Goal: Task Accomplishment & Management: Manage account settings

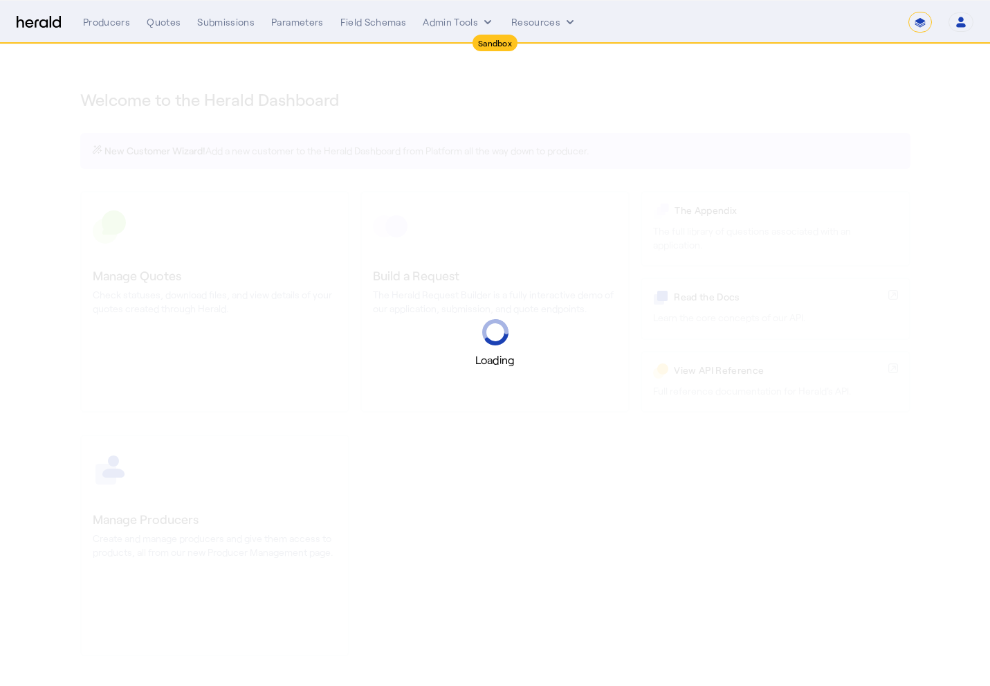
select select "*******"
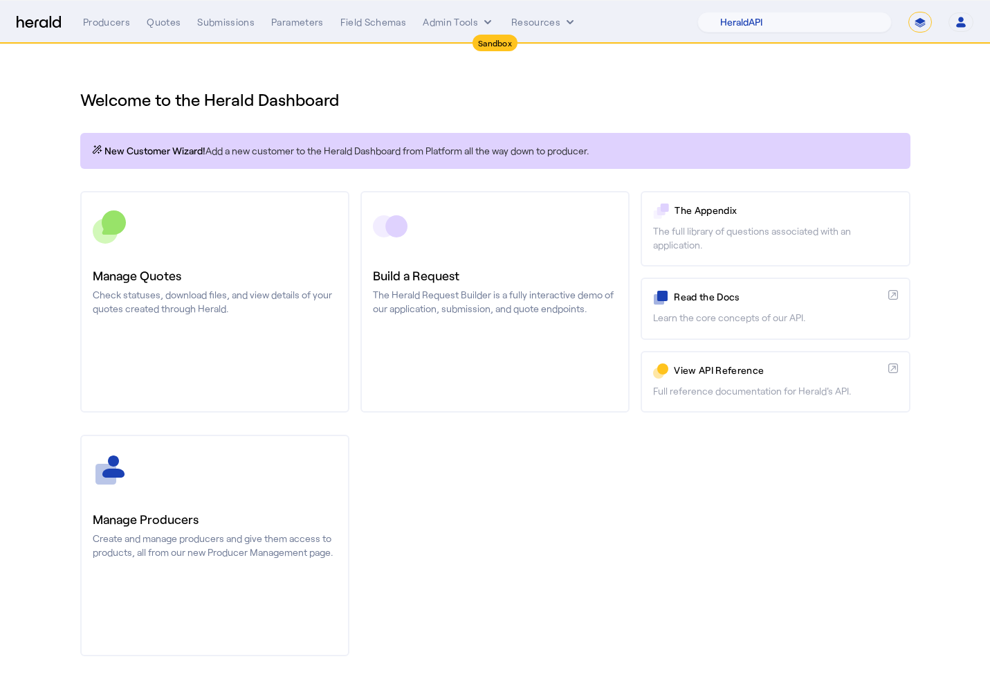
click at [962, 20] on icon "button" at bounding box center [961, 19] width 6 height 5
click at [829, 95] on div at bounding box center [495, 343] width 990 height 686
click at [162, 33] on nav "Sandbox Menu Producers Quotes Submissions Parameters Field Schemas Admin Tools …" at bounding box center [495, 22] width 990 height 43
click at [163, 25] on div "Quotes" at bounding box center [164, 22] width 34 height 14
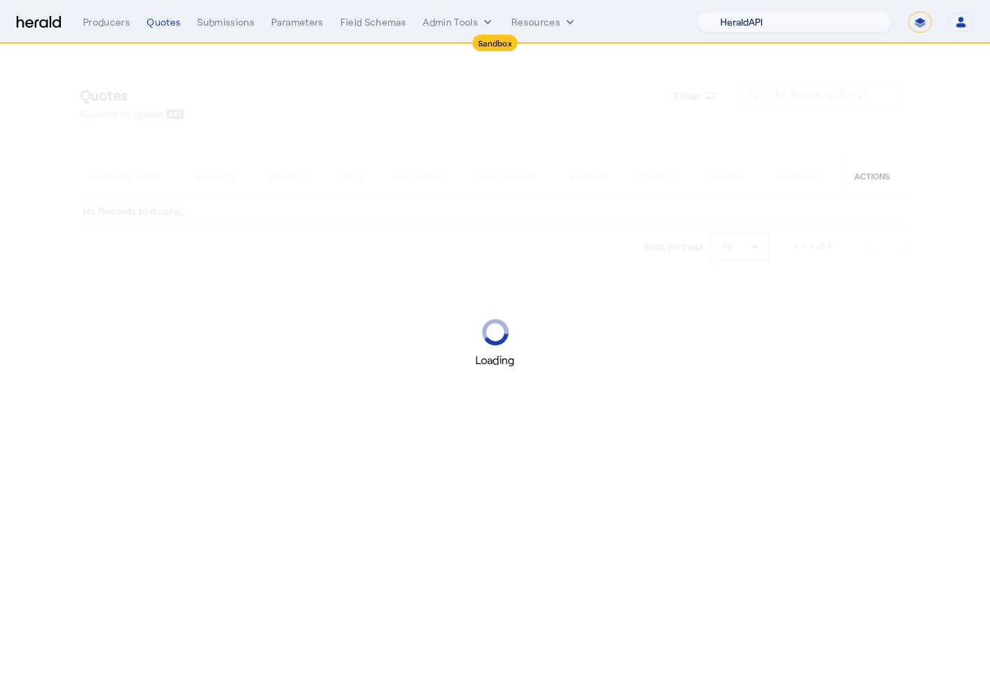
click at [764, 26] on select "1Fort Acrisure Acturis Affinity Advisors Affinity Risk Agentero AmWins Anzen Ao…" at bounding box center [794, 22] width 194 height 21
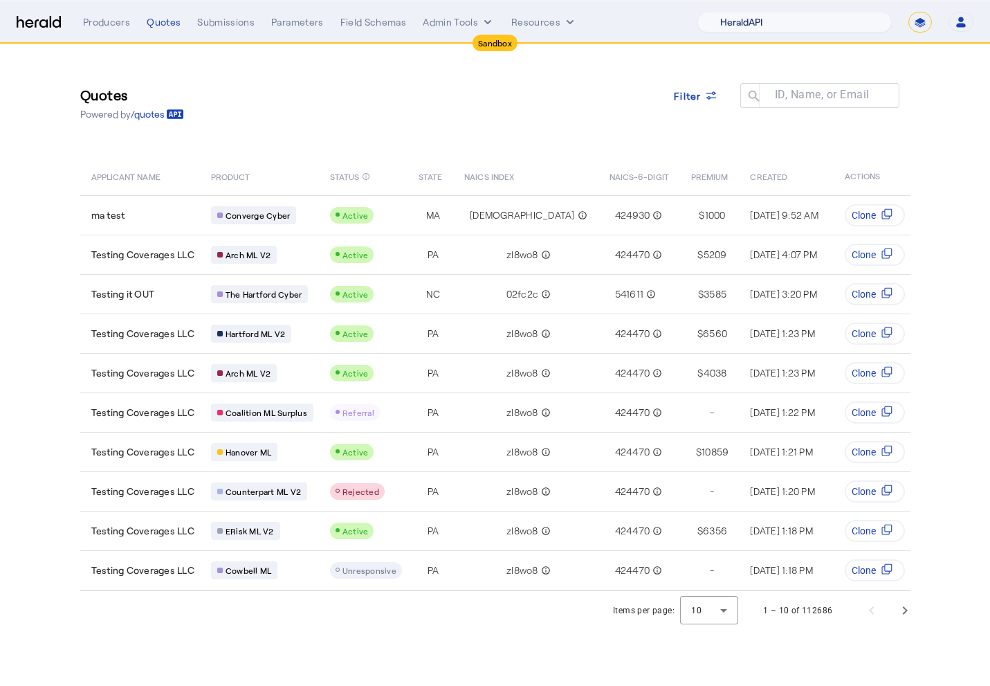
select select "pfm_fci4_crum_&_forster"
click at [735, 12] on select "1Fort Acrisure Acturis Affinity Advisors Affinity Risk Agentero AmWins Anzen Ao…" at bounding box center [794, 22] width 194 height 21
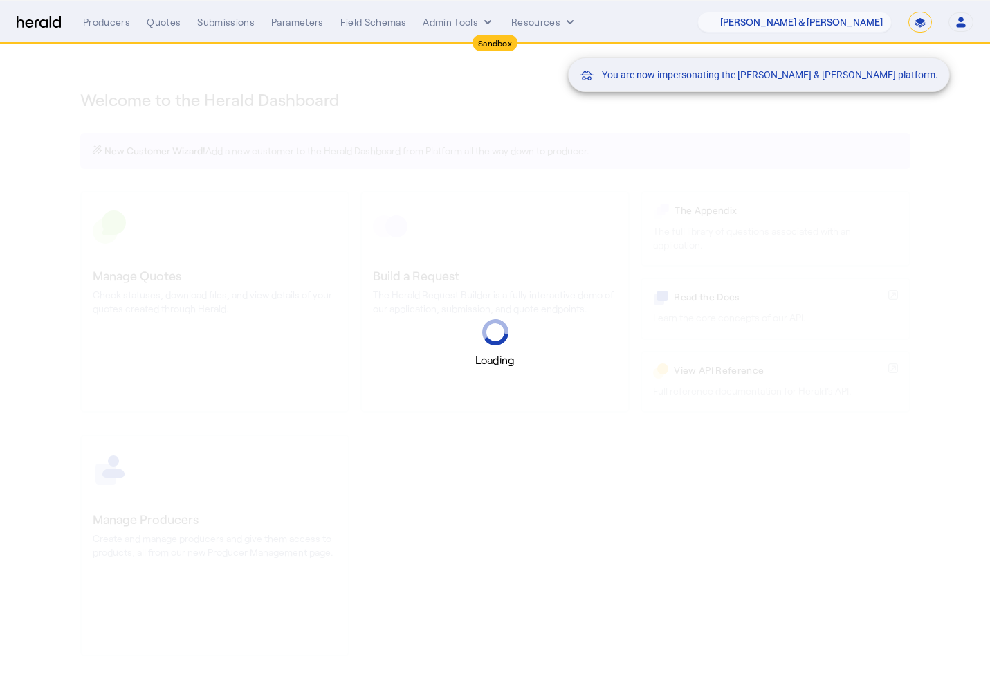
click at [377, 53] on div "You are now impersonating the Crum & Forster platform." at bounding box center [495, 343] width 990 height 686
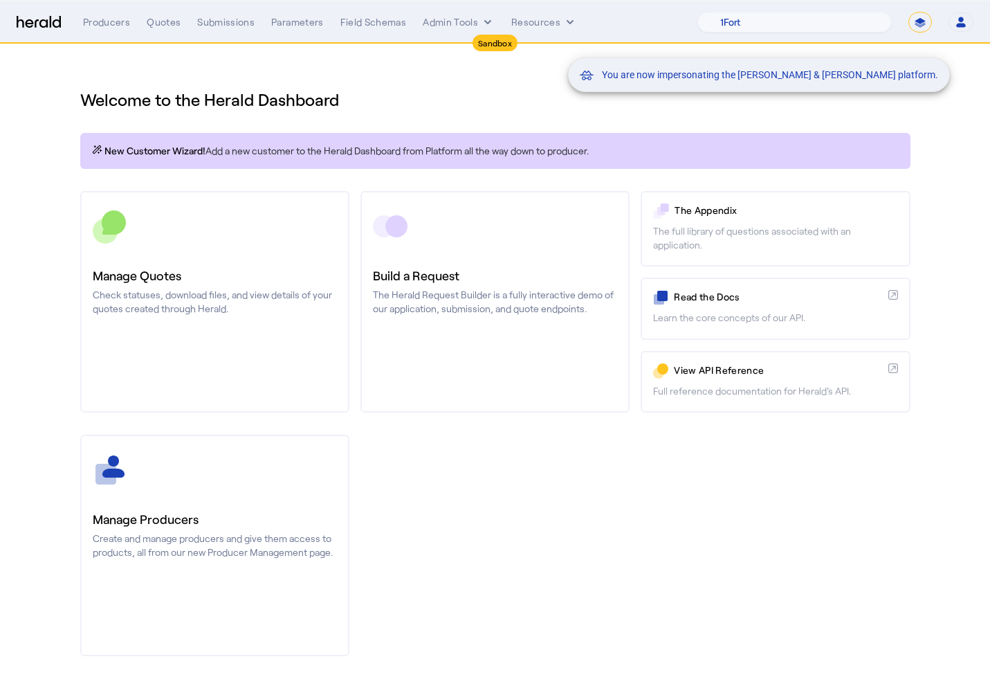
click at [457, 28] on div "You are now impersonating the Crum & Forster platform." at bounding box center [495, 343] width 990 height 686
click at [448, 26] on div "You are now impersonating the Crum & Forster platform." at bounding box center [495, 343] width 990 height 686
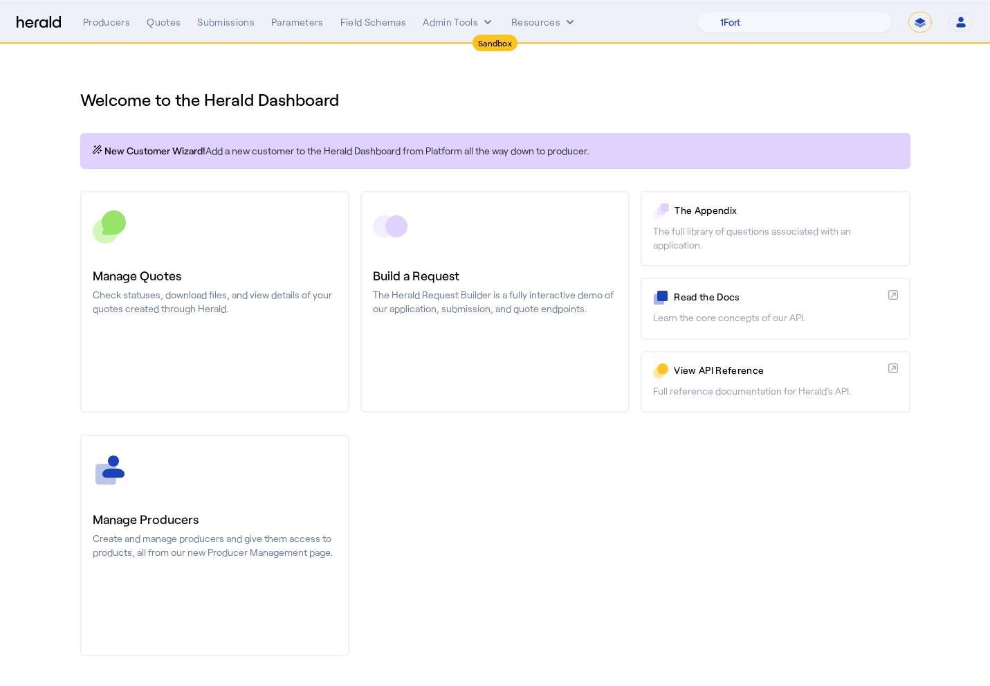
click at [448, 26] on button "Admin Tools" at bounding box center [459, 22] width 72 height 14
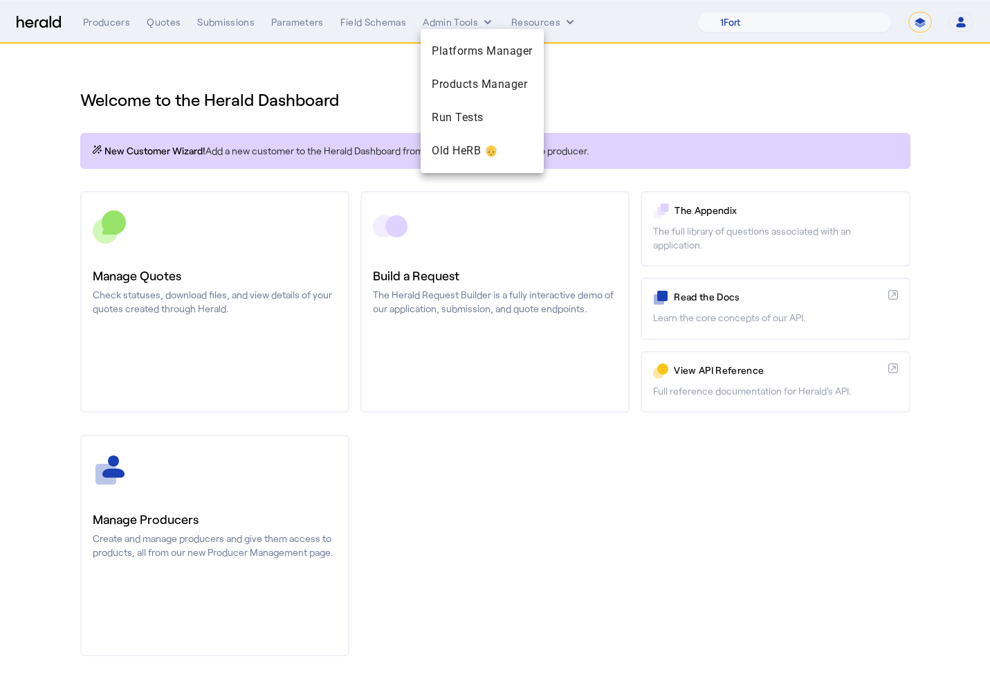
click at [562, 18] on div at bounding box center [495, 343] width 990 height 686
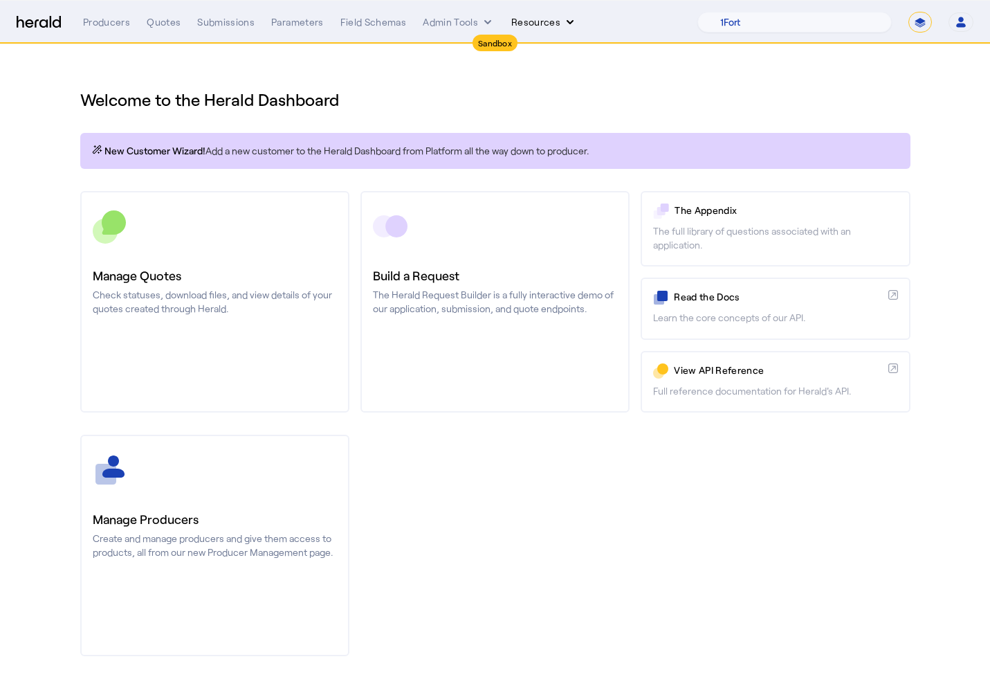
click at [554, 19] on button "Resources" at bounding box center [544, 22] width 66 height 14
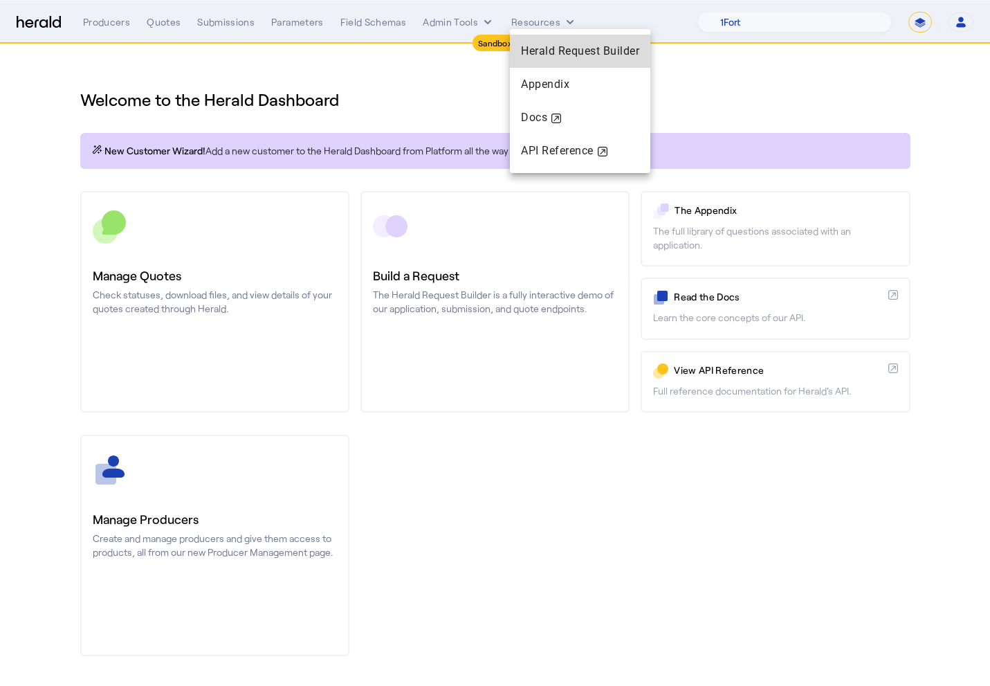
click at [549, 53] on span "Herald Request Builder" at bounding box center [580, 50] width 118 height 13
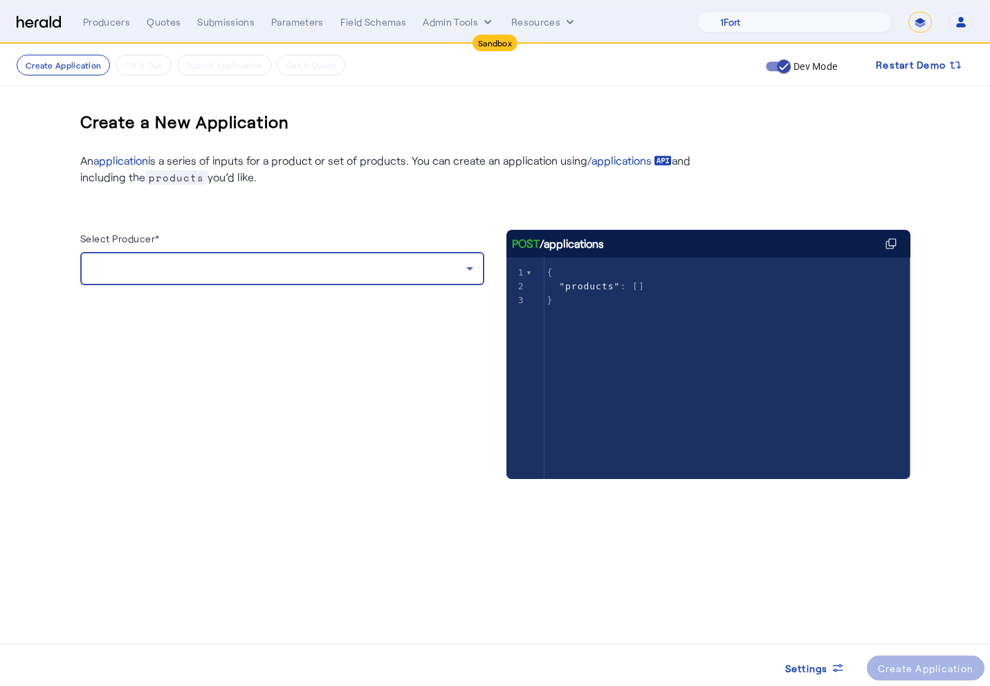
click at [353, 261] on div at bounding box center [278, 268] width 375 height 17
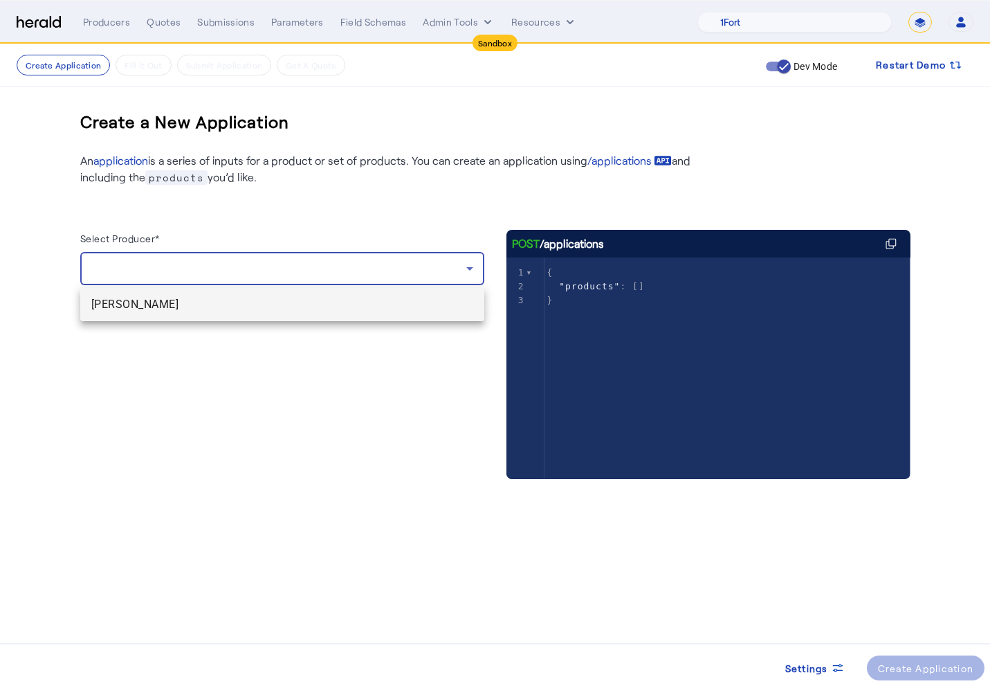
click at [327, 309] on span "[PERSON_NAME]" at bounding box center [282, 304] width 382 height 17
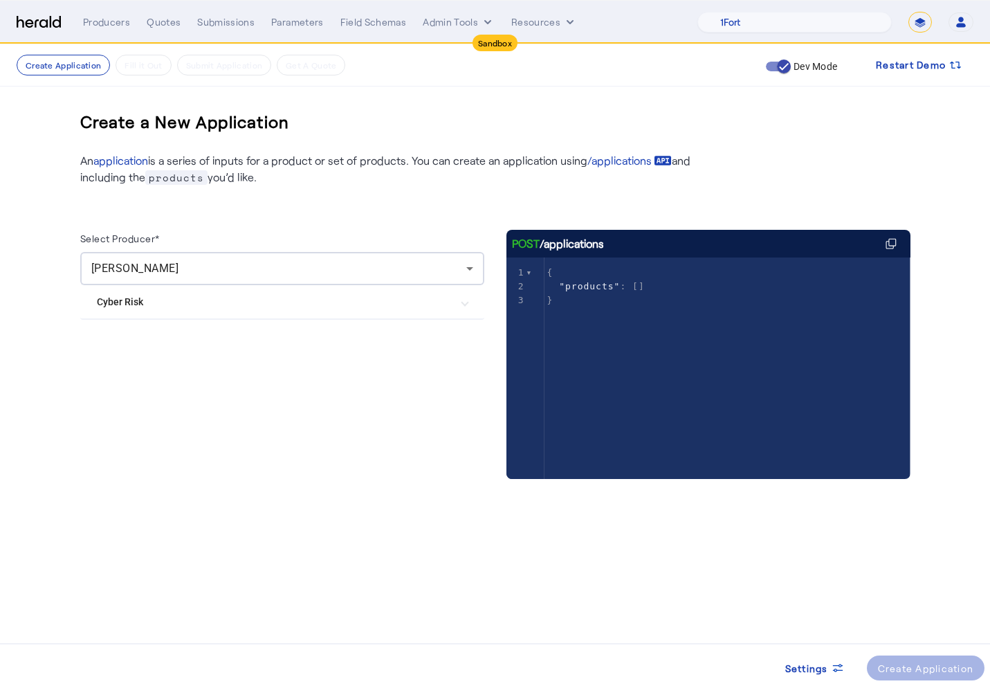
click at [281, 304] on Risk "Cyber Risk" at bounding box center [274, 302] width 354 height 15
click at [194, 347] on label "Crum & Forster Cyber" at bounding box center [222, 343] width 194 height 14
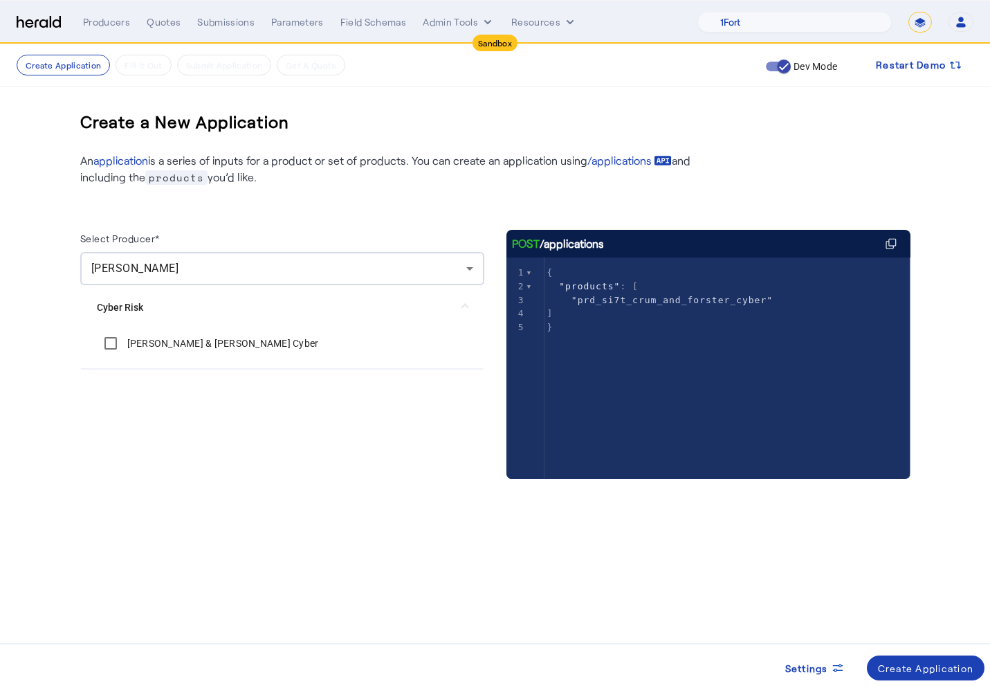
click at [187, 347] on label "Crum & Forster Cyber" at bounding box center [222, 343] width 194 height 14
click at [183, 404] on div "Select Producer* Heather vandervelden Cyber Risk Crum & Forster Cyber" at bounding box center [282, 368] width 404 height 277
click at [179, 275] on span "[PERSON_NAME]" at bounding box center [135, 267] width 88 height 13
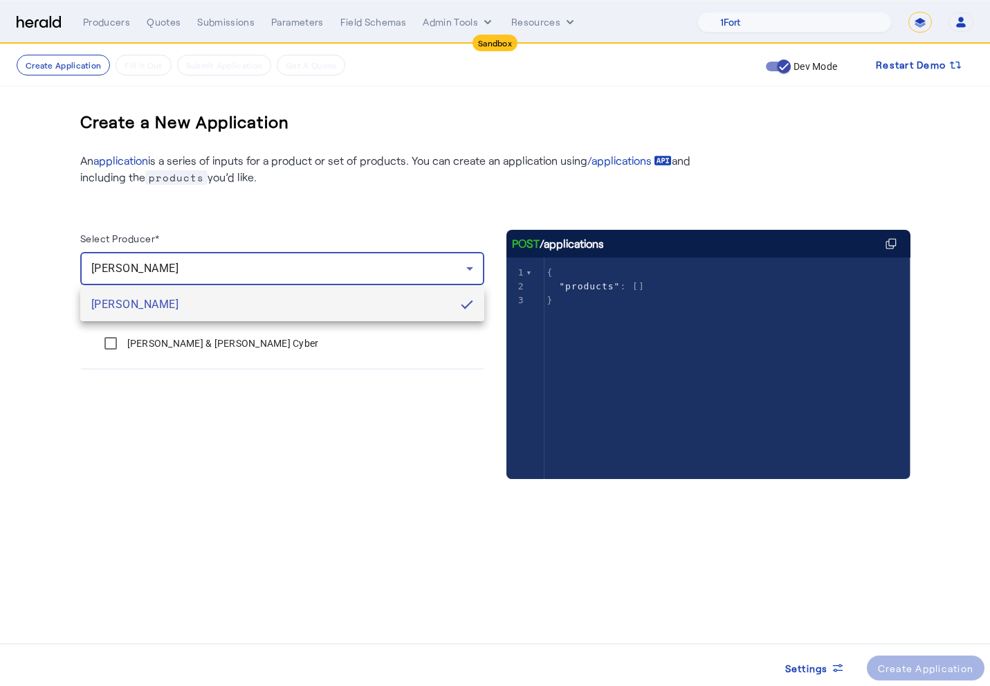
click at [181, 275] on div at bounding box center [495, 343] width 990 height 686
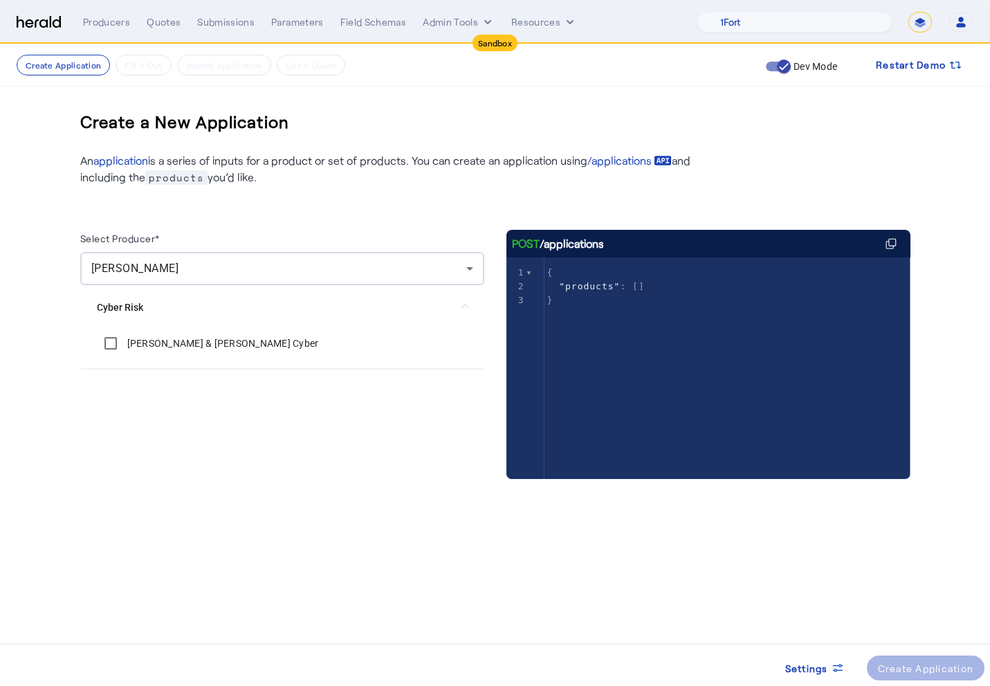
click at [190, 232] on div "Select Producer*" at bounding box center [282, 241] width 404 height 22
click at [106, 33] on nav "Sandbox Menu Producers Quotes Submissions Parameters Field Schemas Admin Tools …" at bounding box center [495, 22] width 990 height 43
click at [106, 30] on div "Producers Quotes Submissions Parameters Field Schemas Admin Tools Resources 1Fo…" at bounding box center [528, 22] width 890 height 21
click at [105, 26] on div "Producers" at bounding box center [106, 22] width 47 height 14
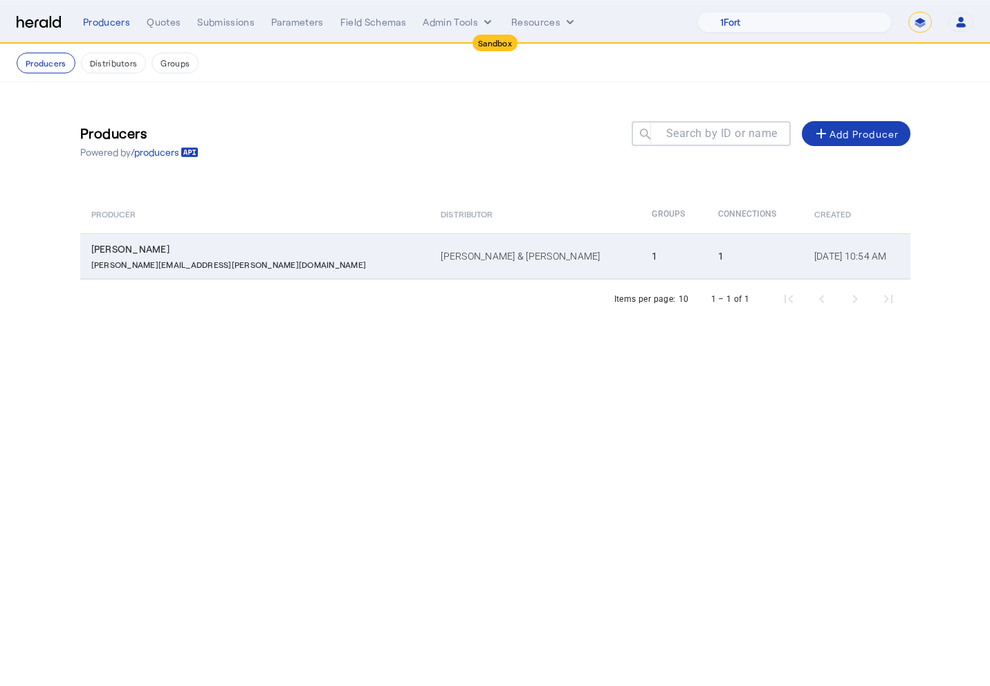
click at [156, 256] on p "[PERSON_NAME][EMAIL_ADDRESS][PERSON_NAME][DOMAIN_NAME]" at bounding box center [228, 263] width 275 height 14
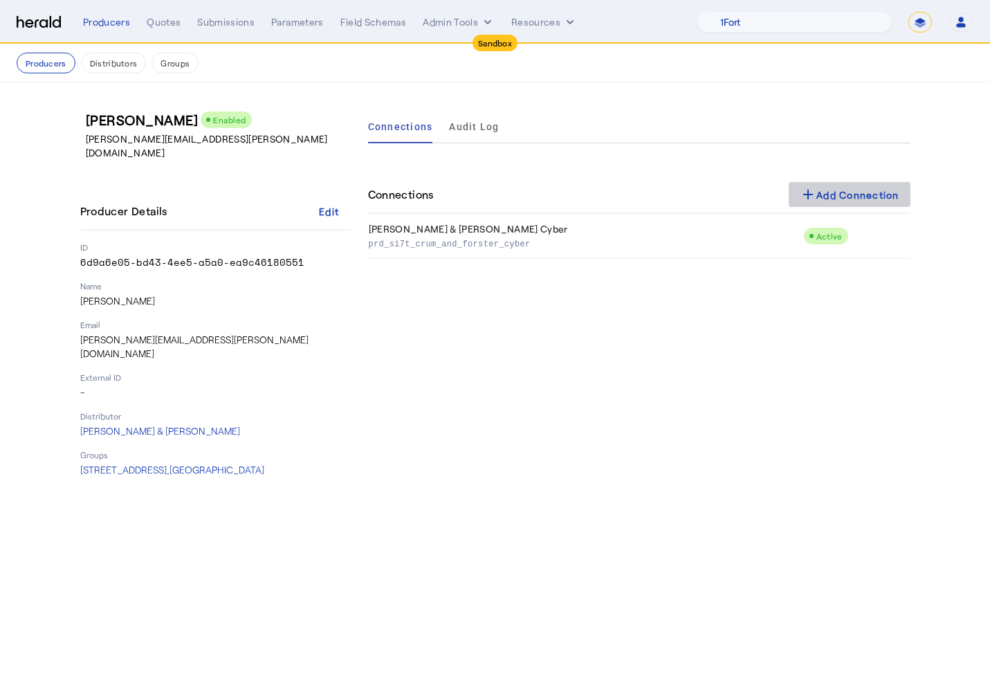
click at [841, 190] on div "add Add Connection" at bounding box center [850, 194] width 100 height 17
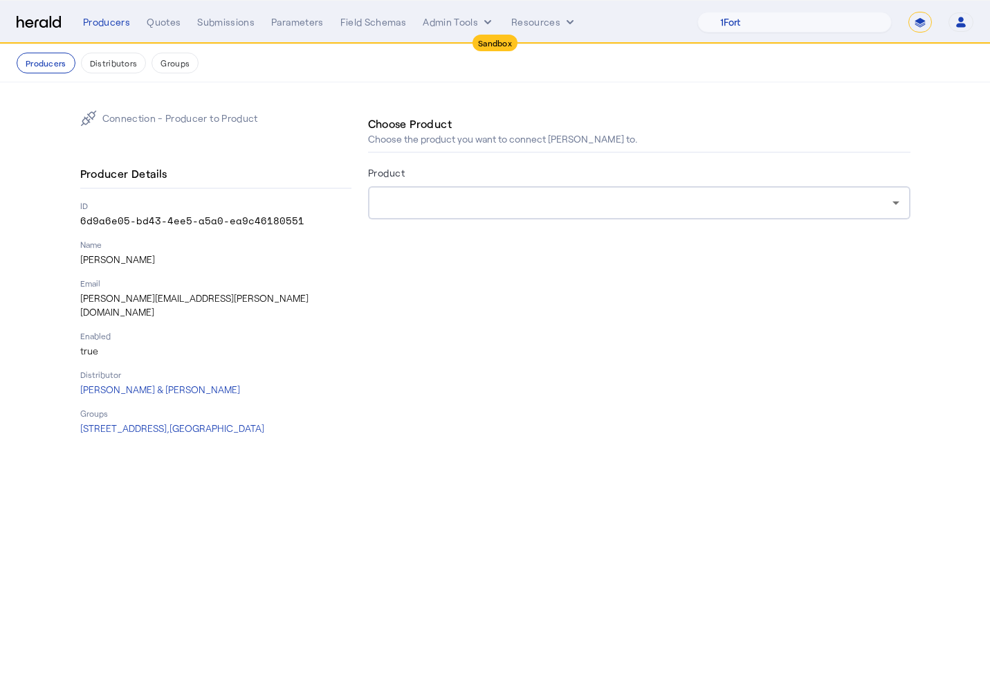
click at [507, 214] on div at bounding box center [639, 202] width 520 height 33
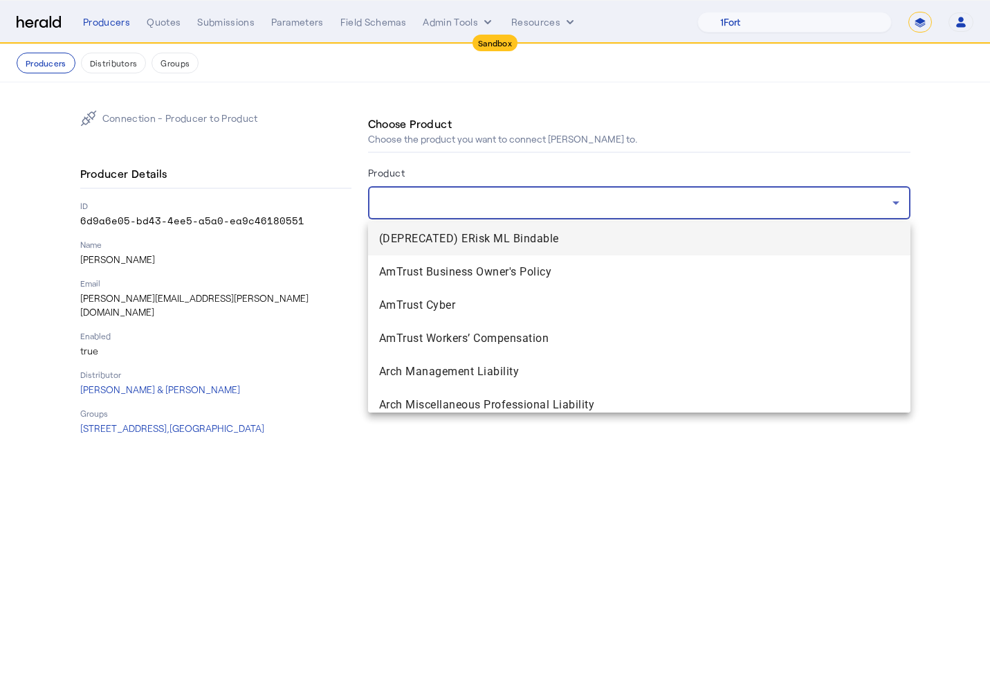
click at [442, 467] on div at bounding box center [495, 343] width 990 height 686
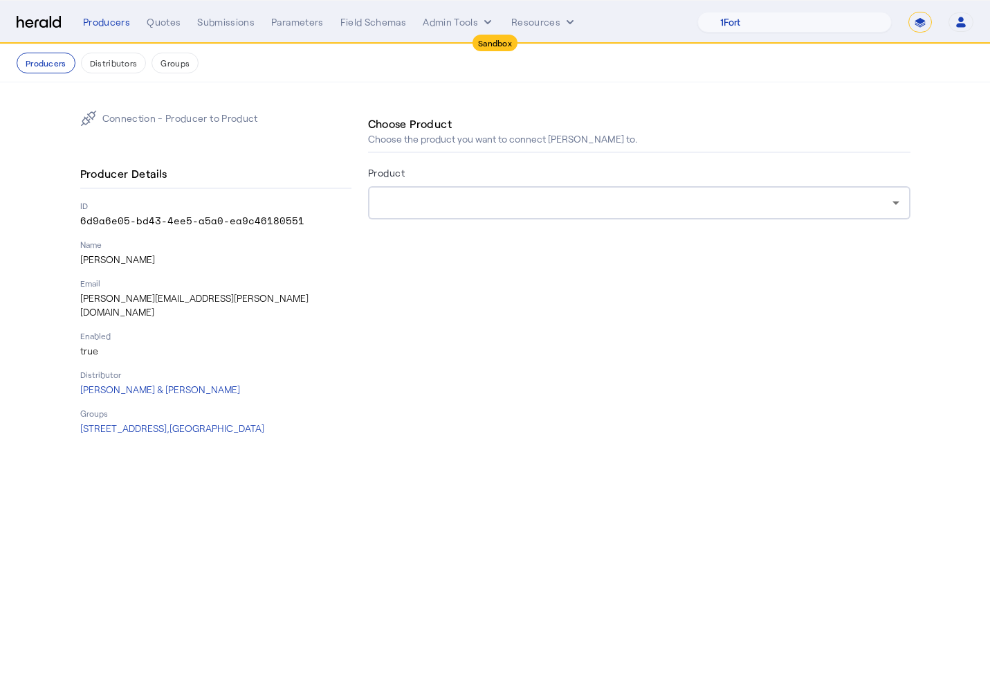
click at [430, 284] on div "Choose Product Choose the product you want to connect Heather vandervelden to. …" at bounding box center [639, 272] width 542 height 325
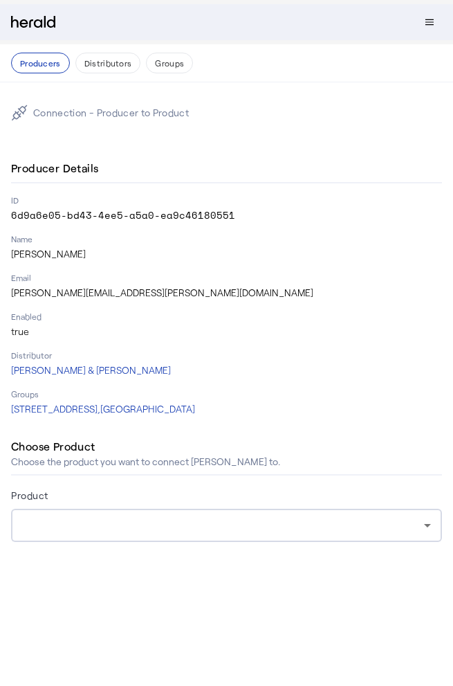
click at [229, 523] on div at bounding box center [223, 525] width 402 height 17
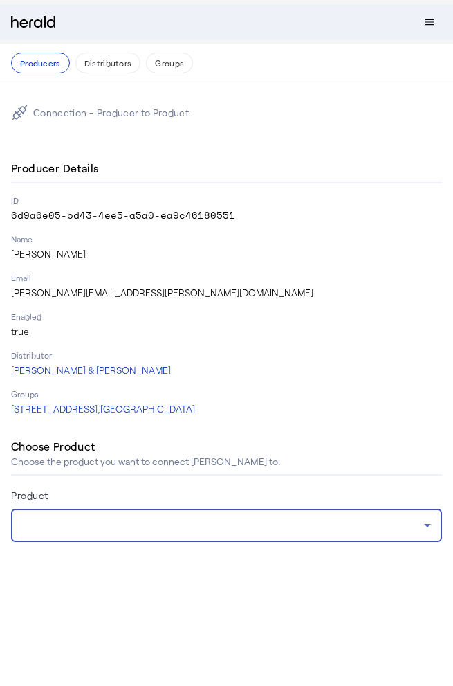
click at [229, 523] on div at bounding box center [223, 525] width 402 height 17
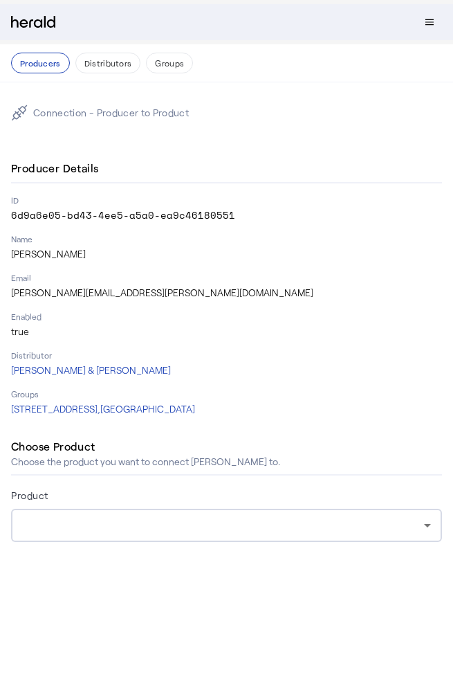
click at [230, 576] on div at bounding box center [226, 569] width 431 height 22
click at [237, 551] on form "Product" at bounding box center [226, 533] width 431 height 94
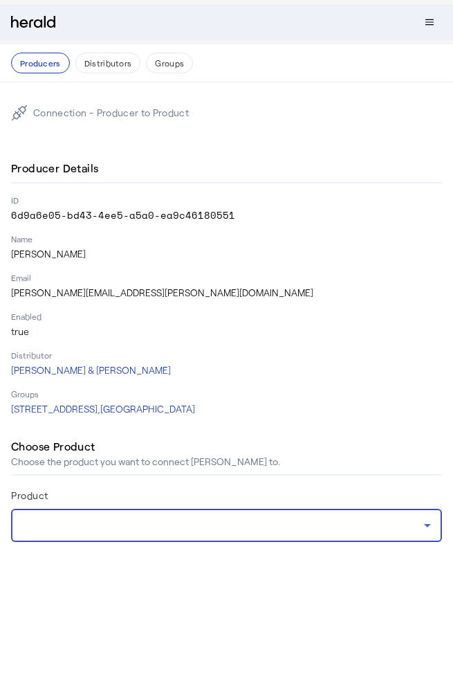
click at [241, 526] on div at bounding box center [223, 525] width 402 height 17
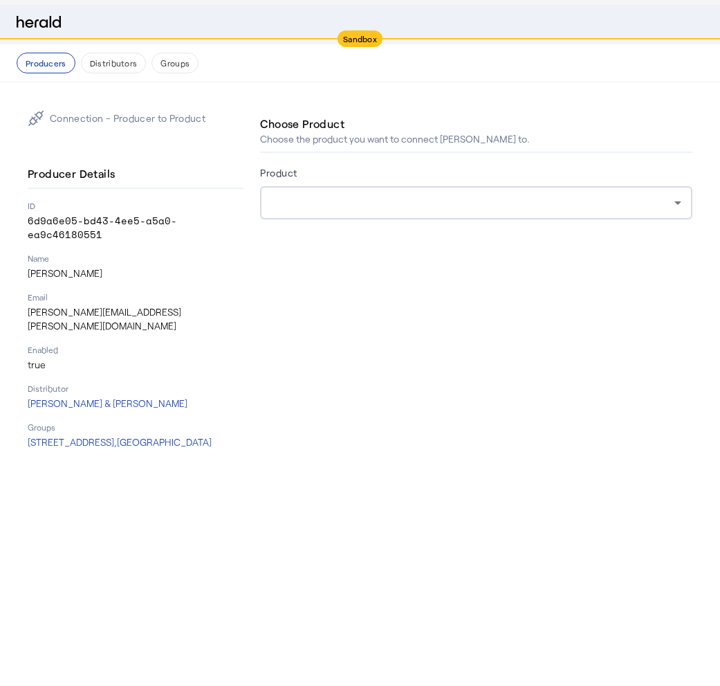
select select "pfm_fci4_crum_&_forster"
select select "*******"
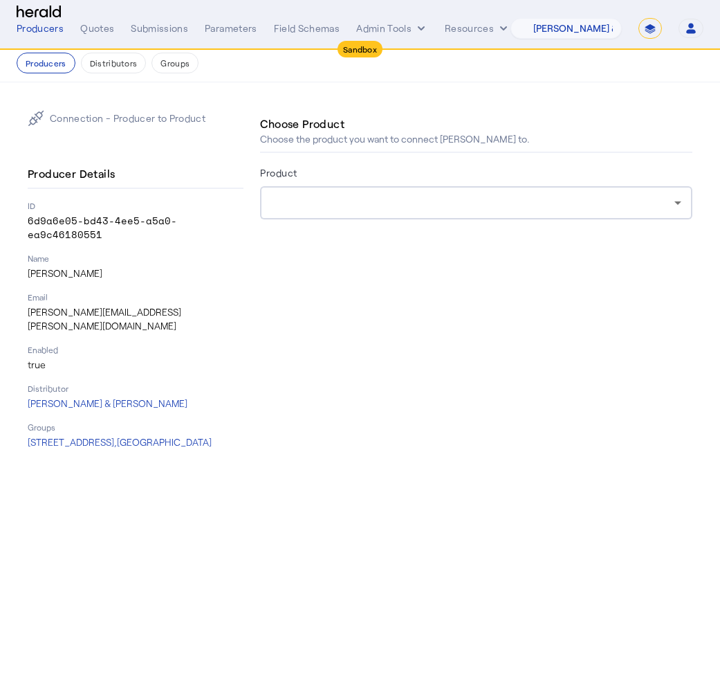
click at [452, 193] on div at bounding box center [476, 202] width 410 height 33
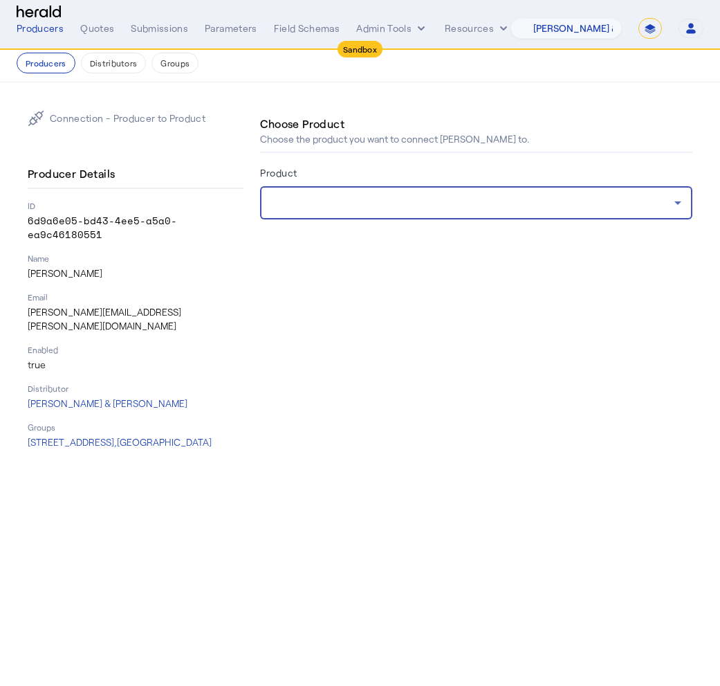
click at [452, 239] on div at bounding box center [476, 247] width 432 height 22
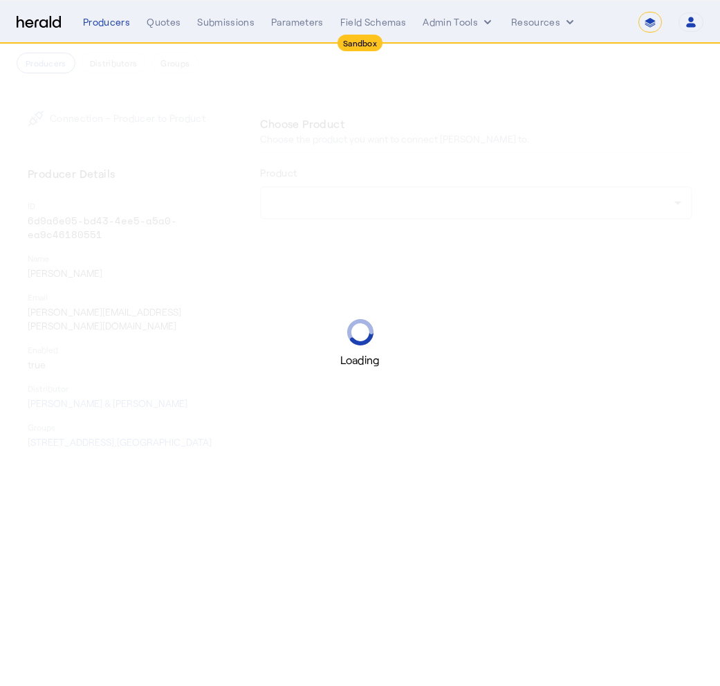
select select "*******"
select select "pfm_fci4_crum_&_forster"
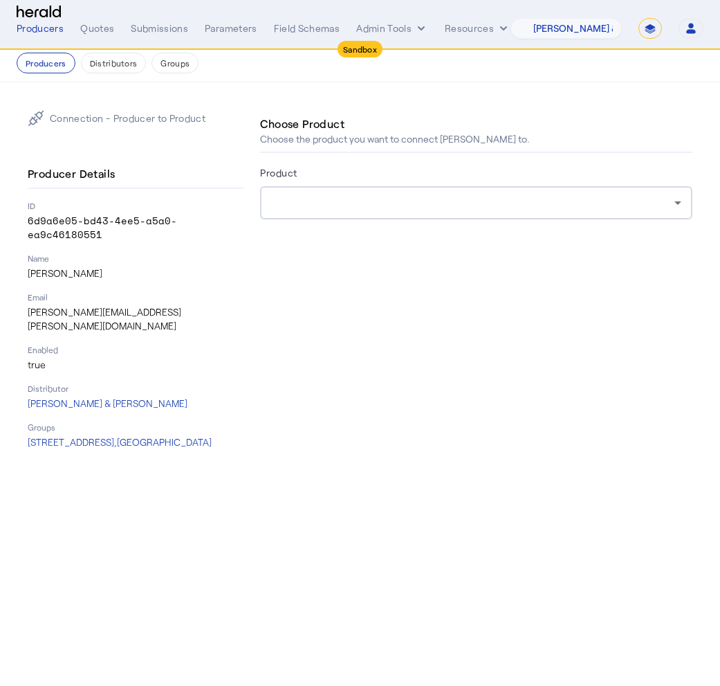
click at [443, 199] on div at bounding box center [472, 202] width 403 height 17
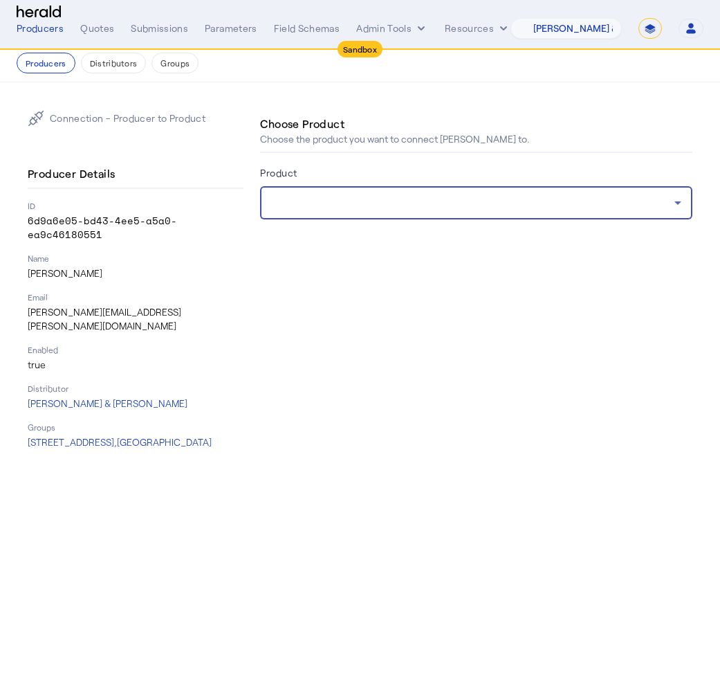
click at [443, 199] on div at bounding box center [472, 202] width 403 height 17
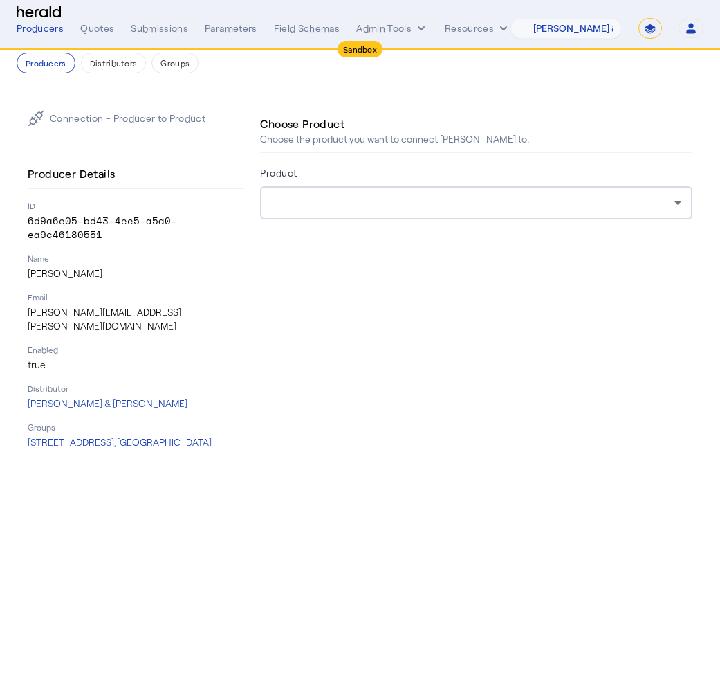
click at [585, 277] on div "Choose Product Choose the product you want to connect [PERSON_NAME] to. Product" at bounding box center [476, 279] width 432 height 339
click at [89, 59] on button "Distributors" at bounding box center [114, 63] width 66 height 21
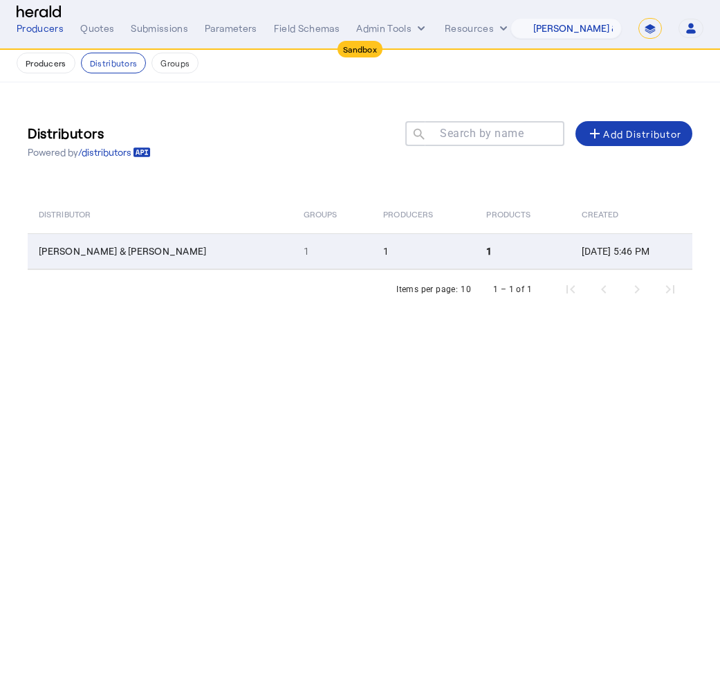
click at [96, 245] on span "[PERSON_NAME] & [PERSON_NAME]" at bounding box center [122, 251] width 167 height 12
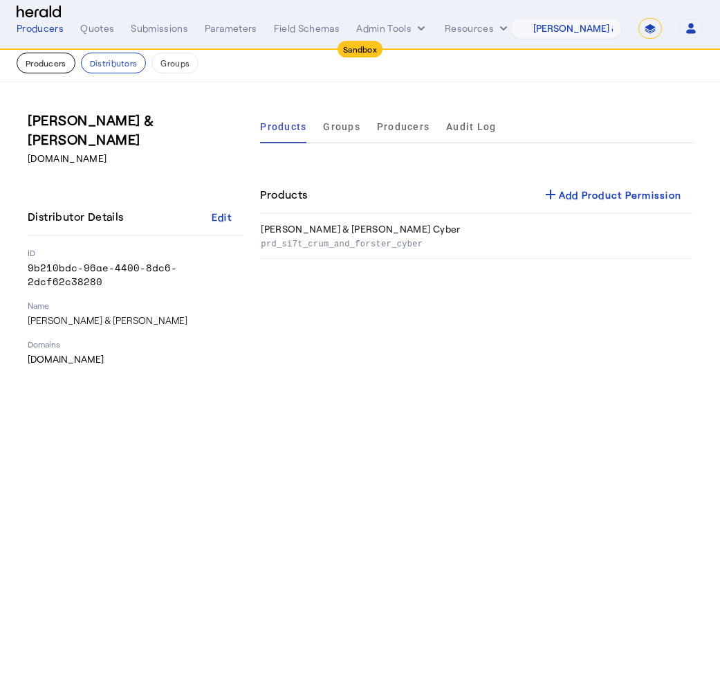
click at [59, 64] on button "Producers" at bounding box center [46, 63] width 59 height 21
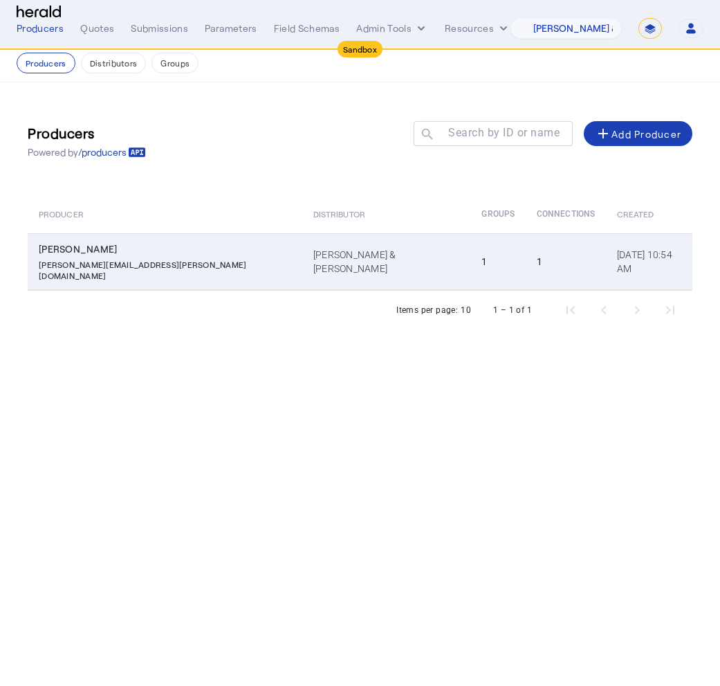
click at [329, 252] on td "[PERSON_NAME] & [PERSON_NAME]" at bounding box center [386, 261] width 169 height 57
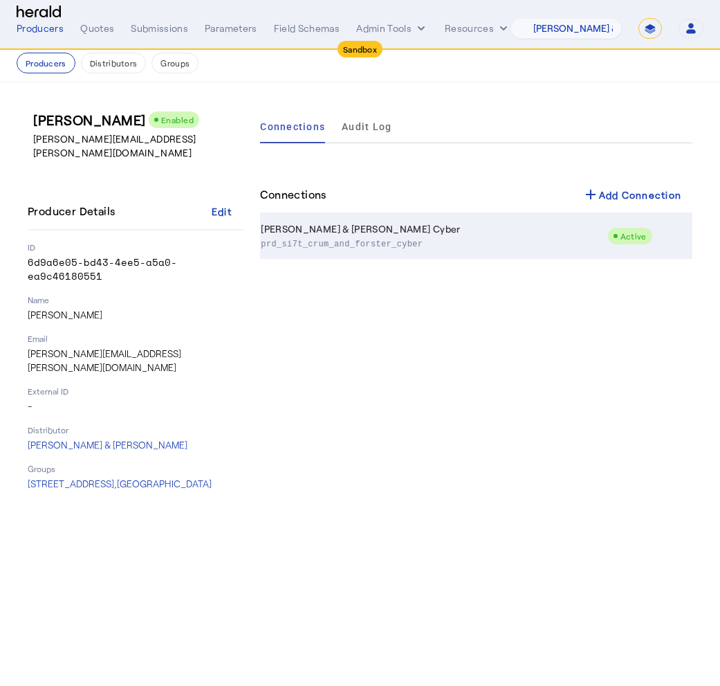
click at [432, 248] on p "prd_si7t_crum_and_forster_cyber" at bounding box center [431, 243] width 340 height 14
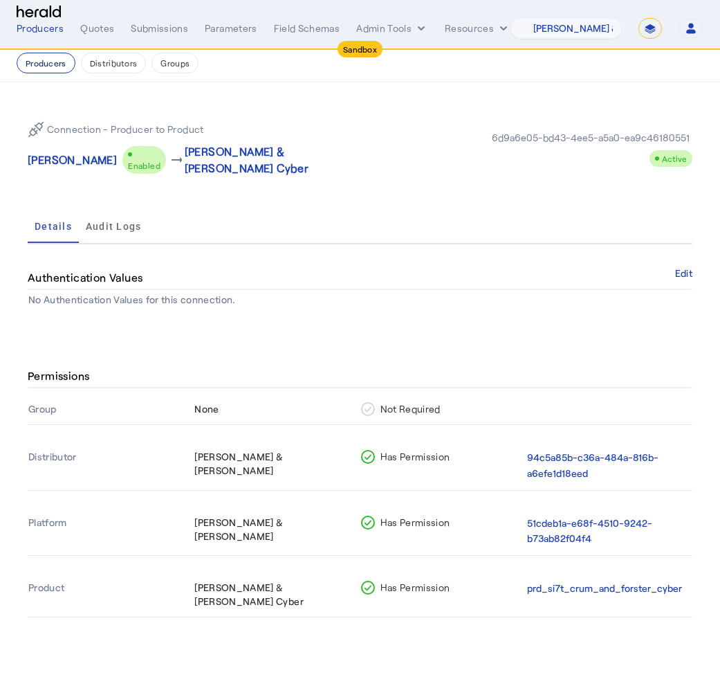
click at [55, 64] on button "Producers" at bounding box center [46, 63] width 59 height 21
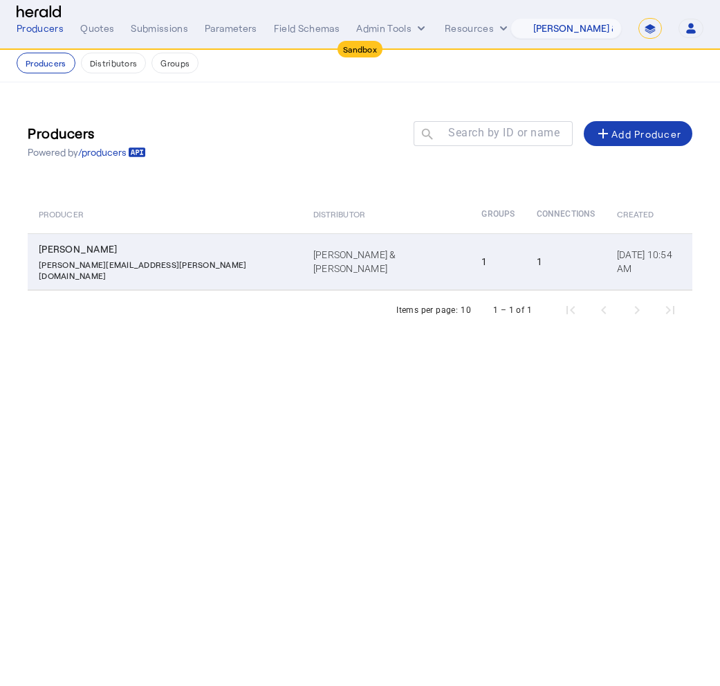
click at [153, 259] on p "[PERSON_NAME][EMAIL_ADDRESS][PERSON_NAME][DOMAIN_NAME]" at bounding box center [168, 268] width 258 height 25
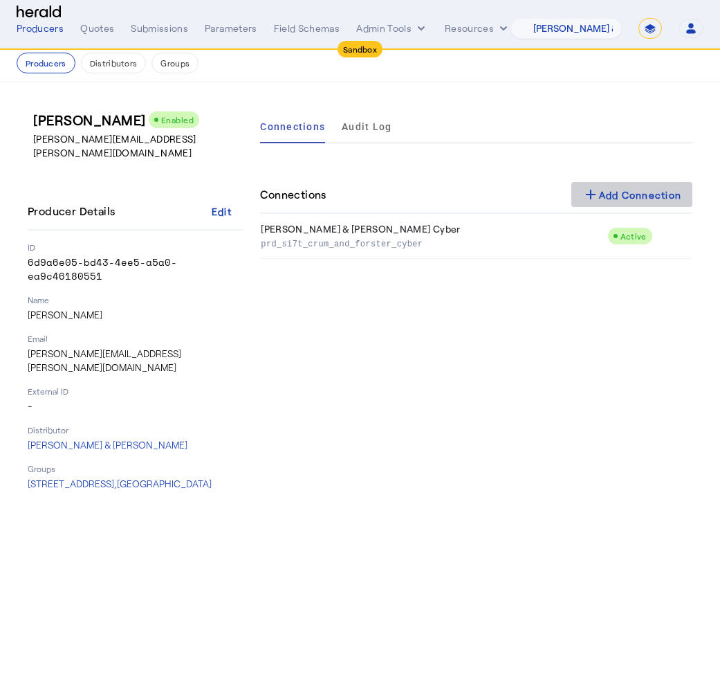
click at [615, 190] on div "add Add Connection" at bounding box center [632, 194] width 100 height 17
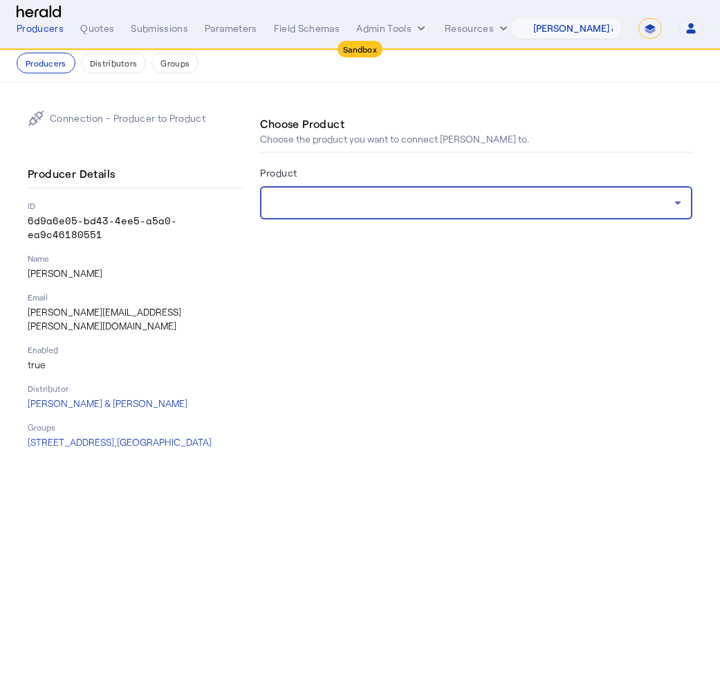
click at [549, 210] on div at bounding box center [472, 202] width 403 height 17
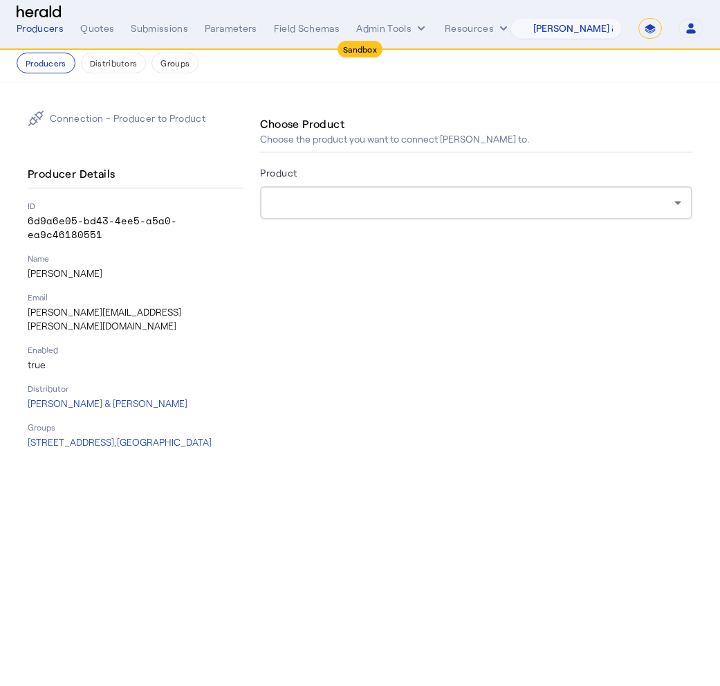
click at [582, 246] on div at bounding box center [476, 247] width 432 height 22
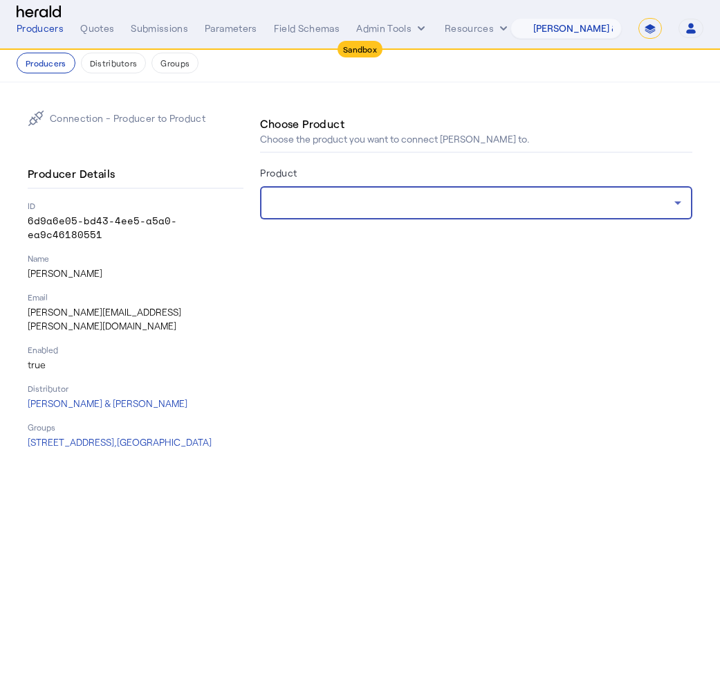
click at [652, 199] on div at bounding box center [472, 202] width 403 height 17
click at [654, 252] on div at bounding box center [476, 247] width 432 height 22
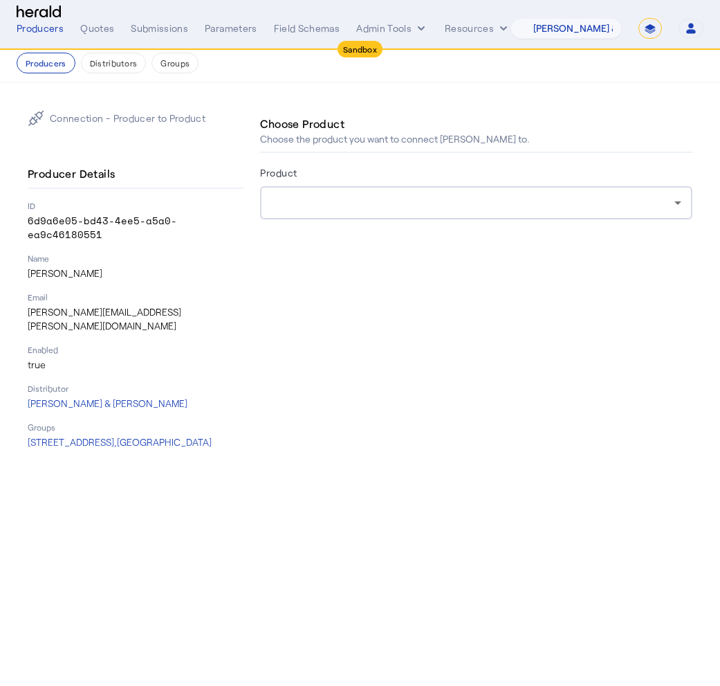
click at [616, 299] on div "Choose Product Choose the product you want to connect [PERSON_NAME] to. Product" at bounding box center [476, 279] width 432 height 339
